Goal: Task Accomplishment & Management: Use online tool/utility

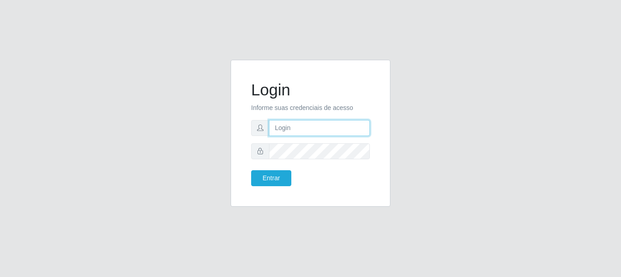
click at [275, 125] on input "text" at bounding box center [319, 128] width 101 height 16
type input "[EMAIL_ADDRESS][DOMAIN_NAME]"
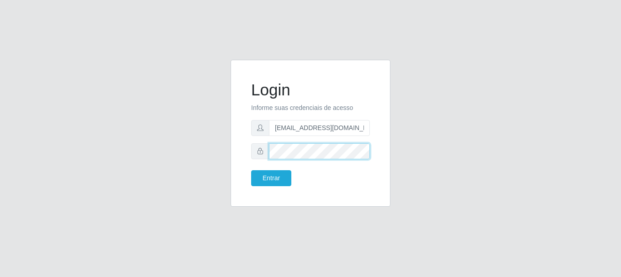
click at [251, 170] on button "Entrar" at bounding box center [271, 178] width 40 height 16
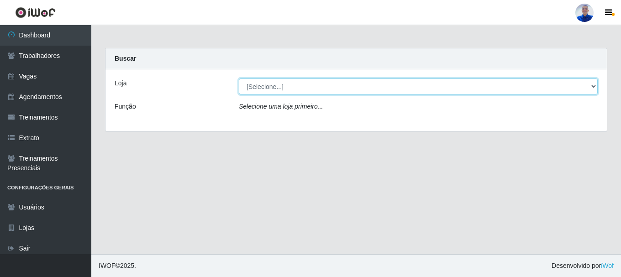
click at [264, 82] on select "[Selecione...] Supermercado [GEOGRAPHIC_DATA]" at bounding box center [418, 87] width 359 height 16
click at [239, 79] on select "[Selecione...] Supermercado [GEOGRAPHIC_DATA]" at bounding box center [418, 87] width 359 height 16
drag, startPoint x: 278, startPoint y: 83, endPoint x: 274, endPoint y: 94, distance: 11.7
click at [278, 84] on select "[Selecione...] Supermercado [GEOGRAPHIC_DATA]" at bounding box center [418, 87] width 359 height 16
click at [239, 79] on select "[Selecione...] Supermercado [GEOGRAPHIC_DATA]" at bounding box center [418, 87] width 359 height 16
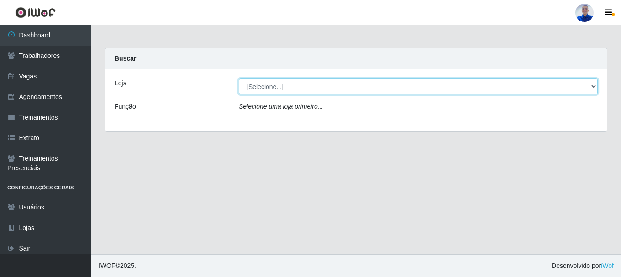
click at [278, 89] on select "[Selecione...] Supermercado [GEOGRAPHIC_DATA]" at bounding box center [418, 87] width 359 height 16
select select "165"
click at [239, 79] on select "[Selecione...] Supermercado [GEOGRAPHIC_DATA]" at bounding box center [418, 87] width 359 height 16
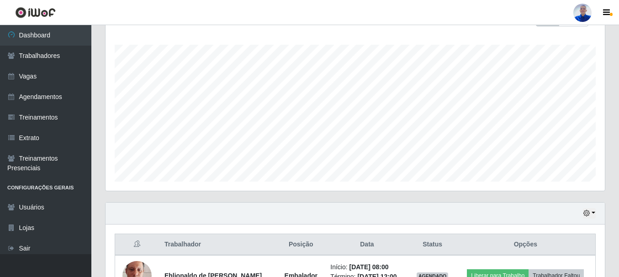
scroll to position [207, 0]
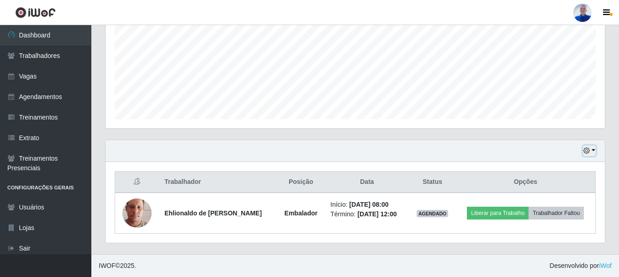
click at [592, 151] on button "button" at bounding box center [589, 151] width 13 height 11
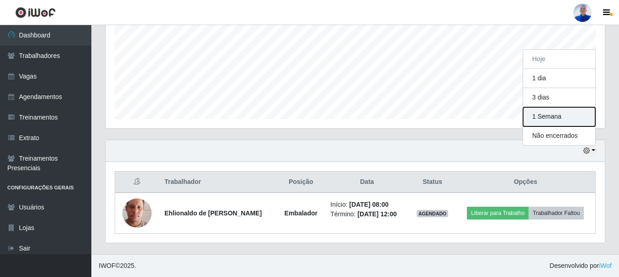
click at [555, 113] on button "1 Semana" at bounding box center [559, 116] width 72 height 19
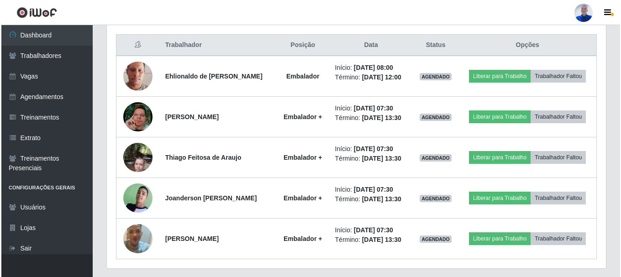
scroll to position [370, 0]
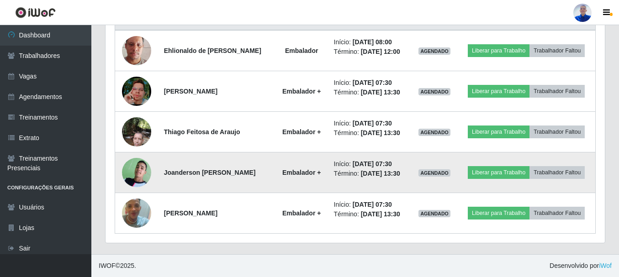
click at [137, 174] on img at bounding box center [136, 173] width 29 height 40
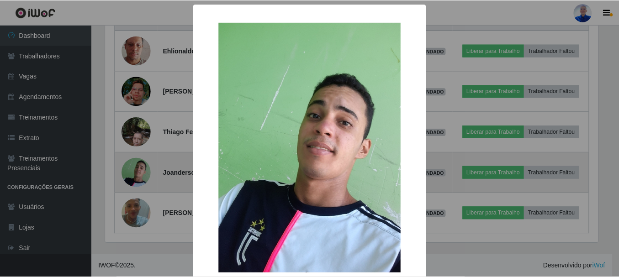
scroll to position [190, 495]
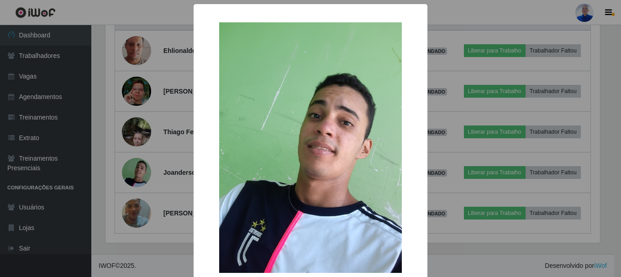
click at [137, 174] on div "× OK Cancel" at bounding box center [310, 138] width 621 height 277
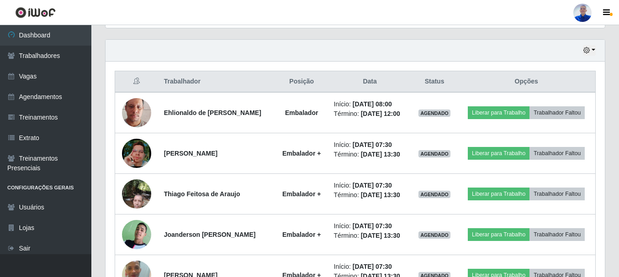
scroll to position [370, 0]
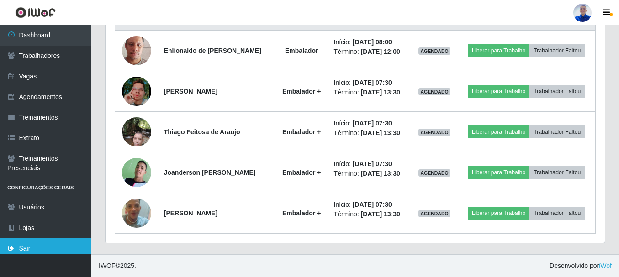
click at [31, 250] on link "Sair" at bounding box center [45, 248] width 91 height 21
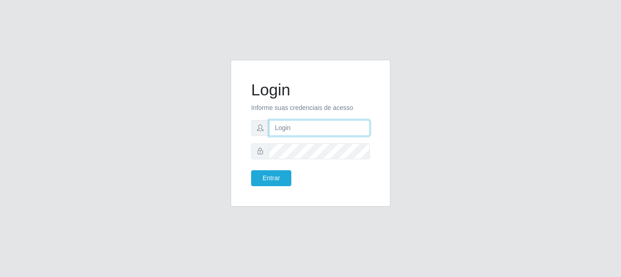
click at [307, 129] on input "text" at bounding box center [319, 128] width 101 height 16
type input "[EMAIL_ADDRESS][DOMAIN_NAME]"
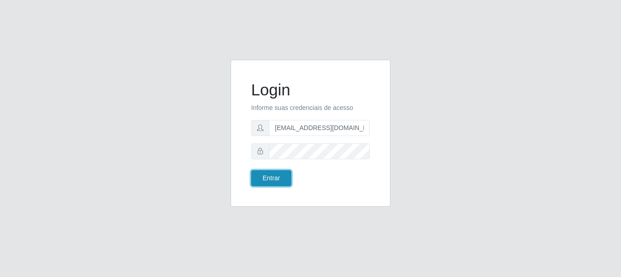
click at [264, 177] on button "Entrar" at bounding box center [271, 178] width 40 height 16
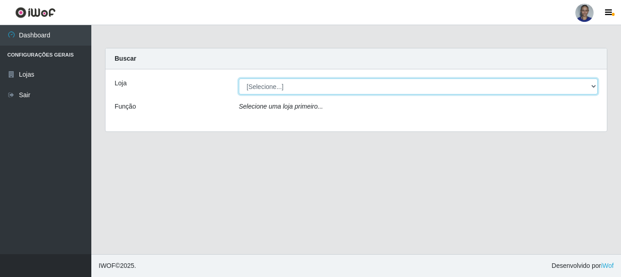
click at [581, 90] on select "[Selecione...] Supermercado [GEOGRAPHIC_DATA]" at bounding box center [418, 87] width 359 height 16
select select "165"
click at [239, 79] on select "[Selecione...] Supermercado [GEOGRAPHIC_DATA]" at bounding box center [418, 87] width 359 height 16
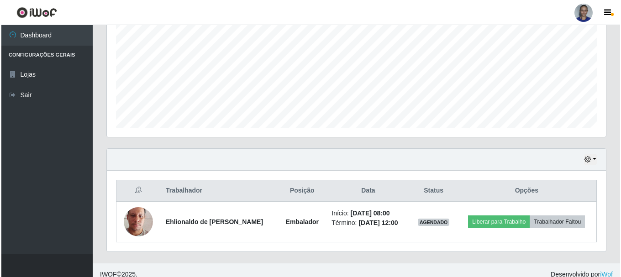
scroll to position [207, 0]
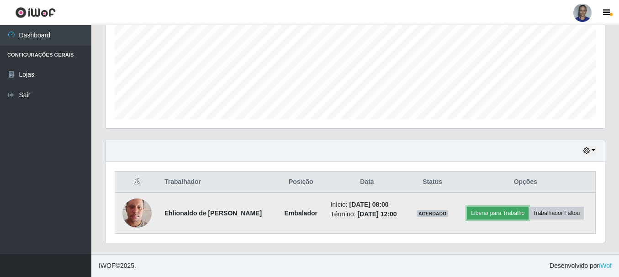
click at [486, 213] on button "Liberar para Trabalho" at bounding box center [498, 213] width 62 height 13
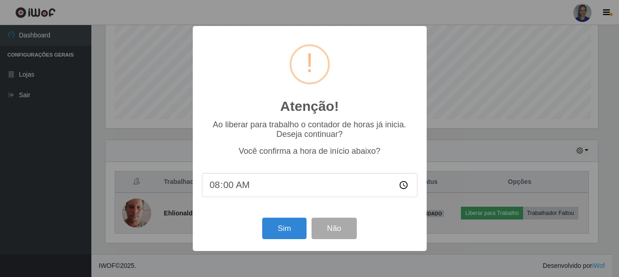
scroll to position [190, 495]
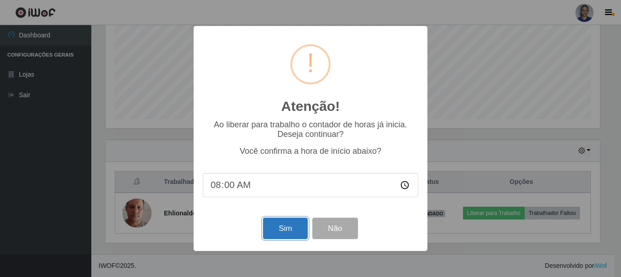
click at [292, 225] on button "Sim" at bounding box center [285, 228] width 44 height 21
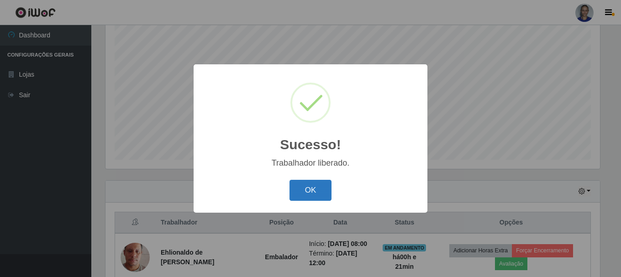
click at [317, 188] on button "OK" at bounding box center [311, 190] width 42 height 21
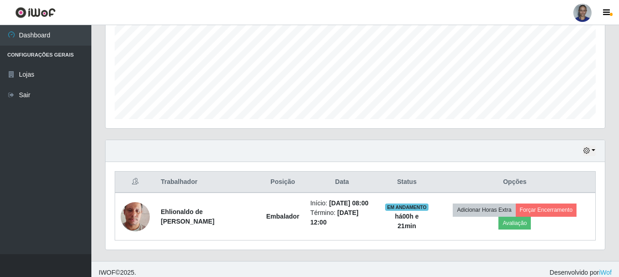
scroll to position [214, 0]
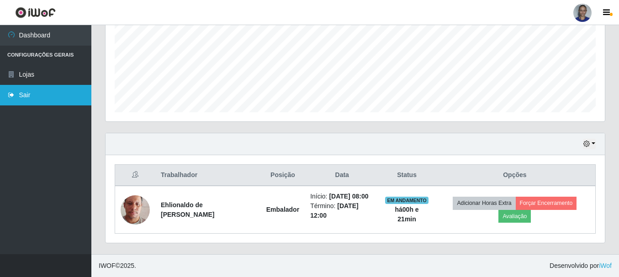
click at [34, 94] on link "Sair" at bounding box center [45, 95] width 91 height 21
